Goal: Find specific page/section: Find specific page/section

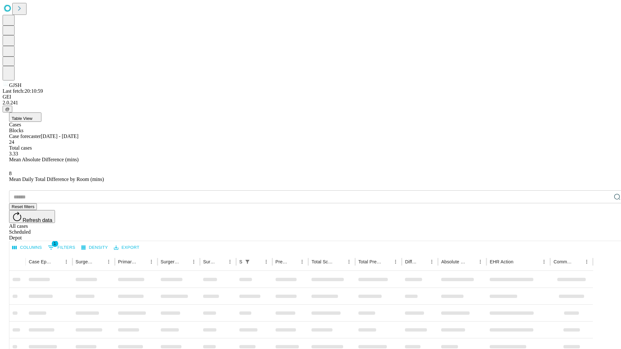
click at [604, 235] on div "Depot" at bounding box center [317, 238] width 616 height 6
